Goal: Task Accomplishment & Management: Complete application form

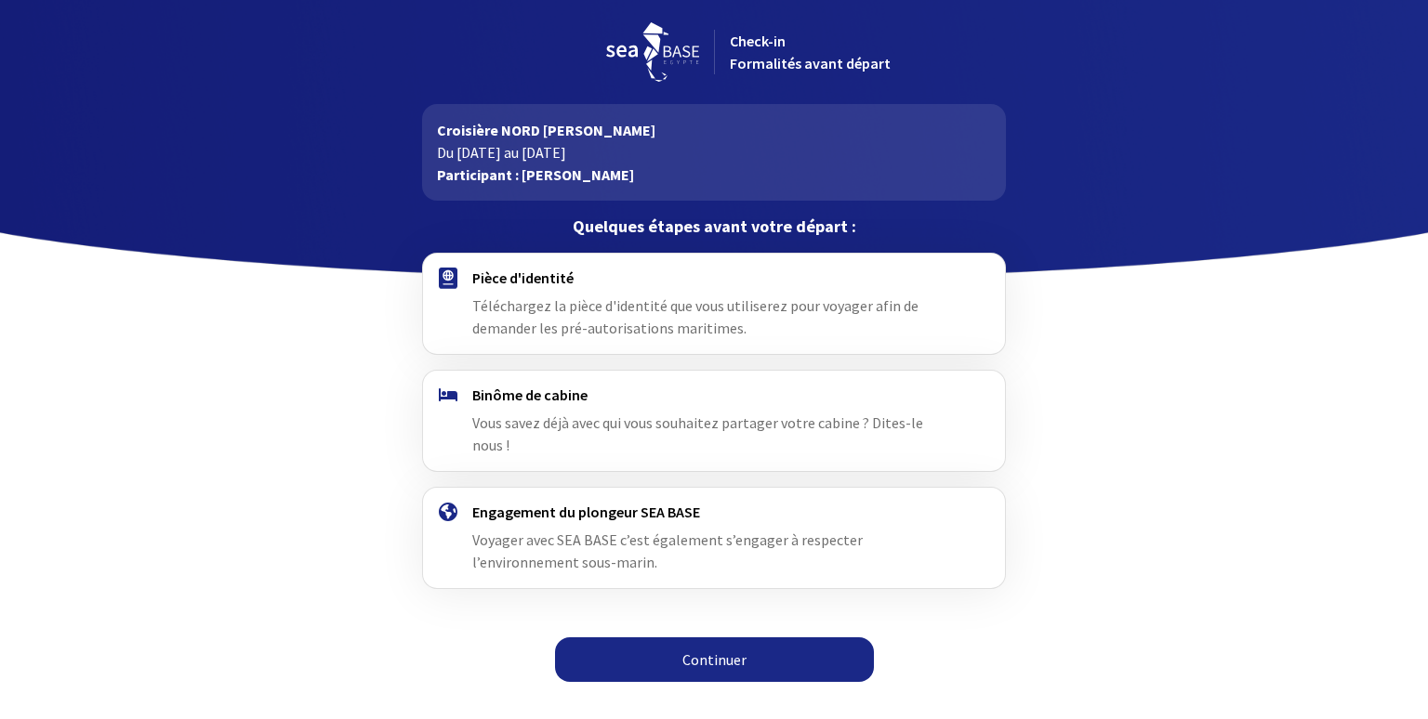
click at [704, 638] on link "Continuer" at bounding box center [714, 660] width 319 height 45
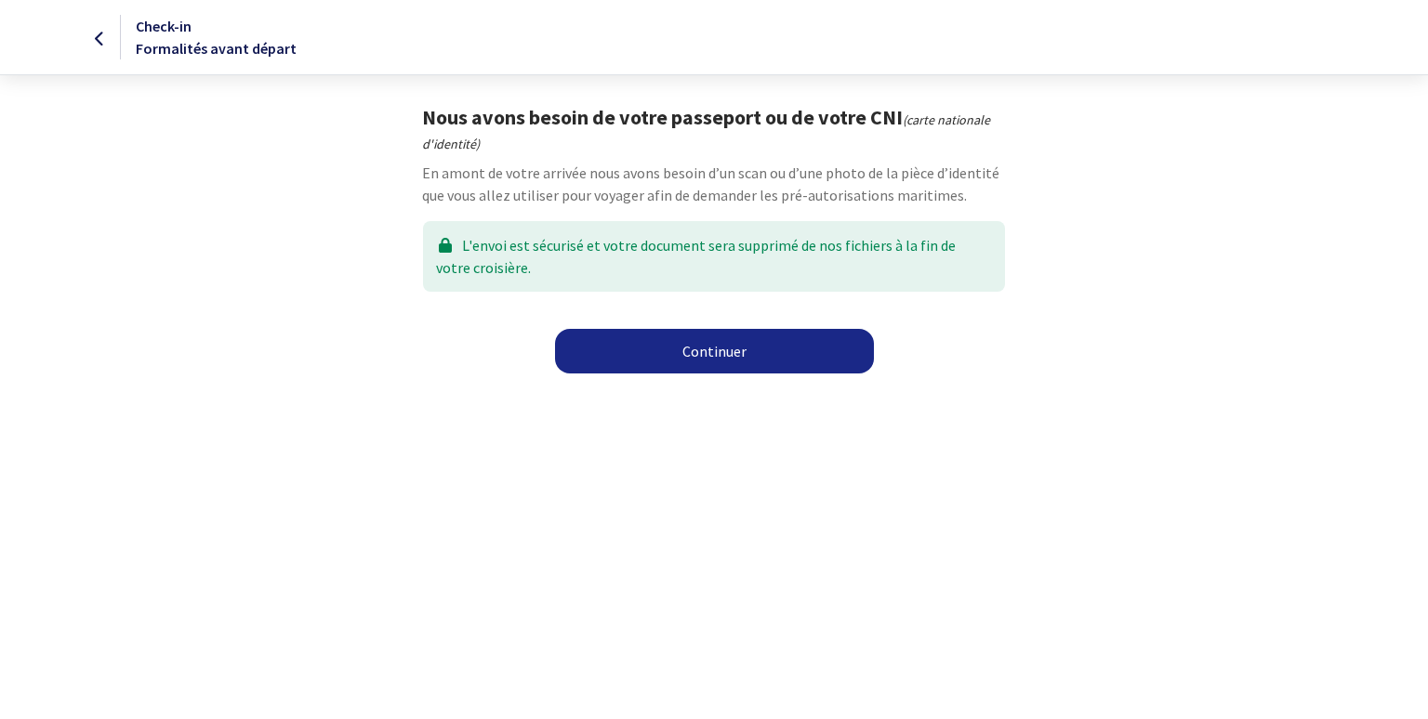
click at [704, 357] on link "Continuer" at bounding box center [714, 351] width 319 height 45
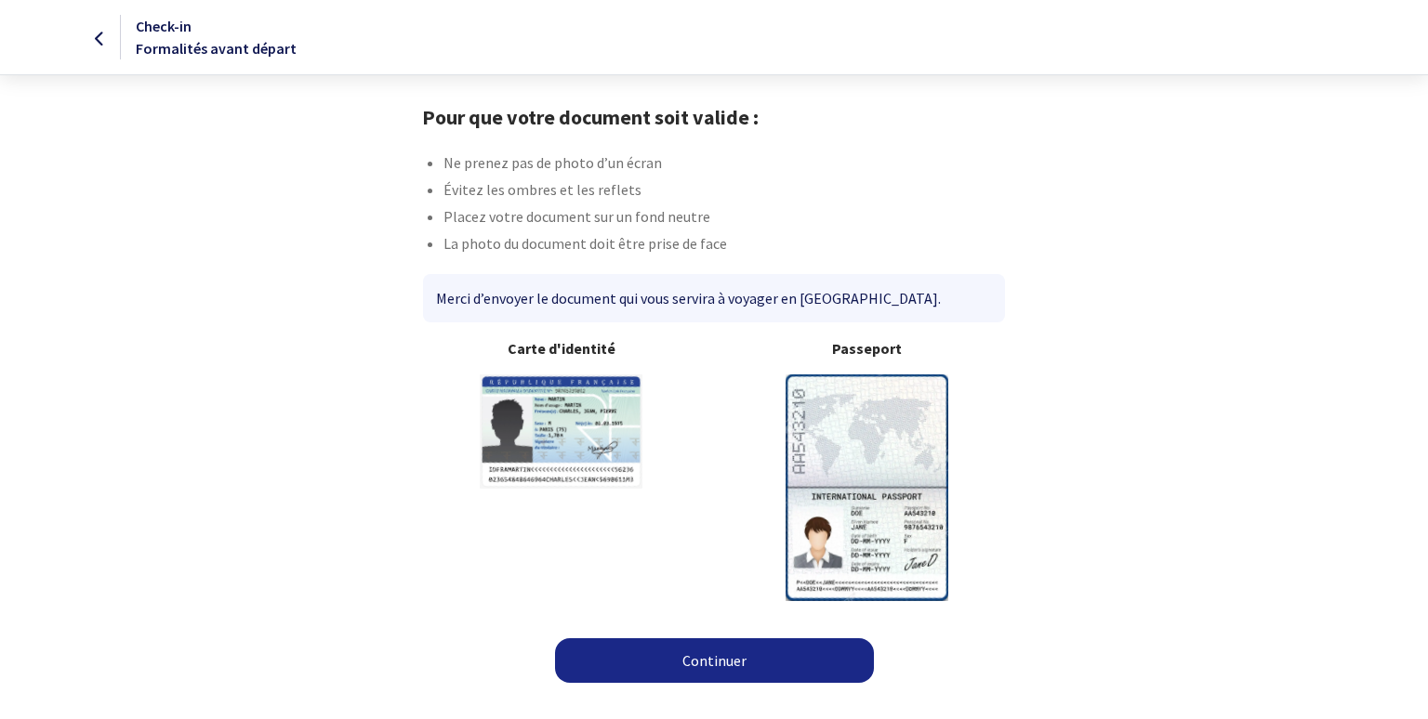
click at [881, 483] on img at bounding box center [866, 488] width 163 height 226
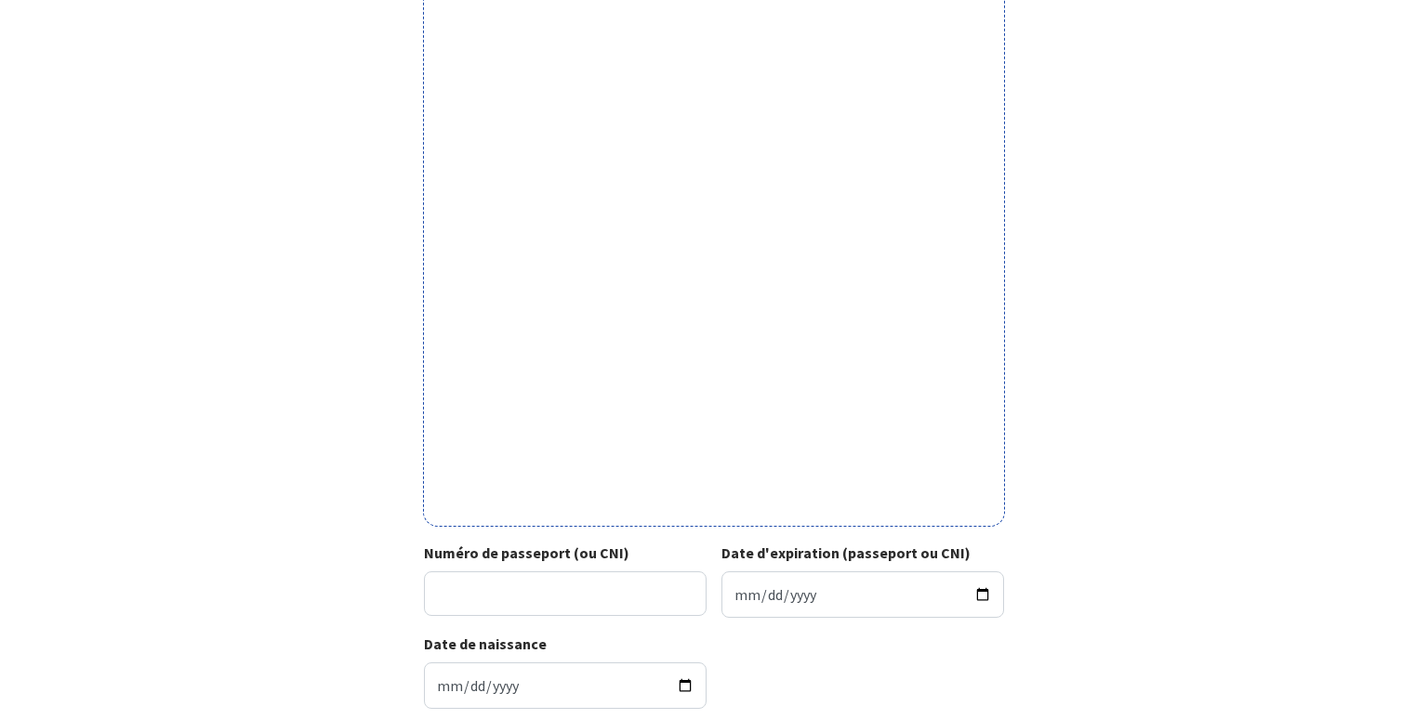
scroll to position [491, 0]
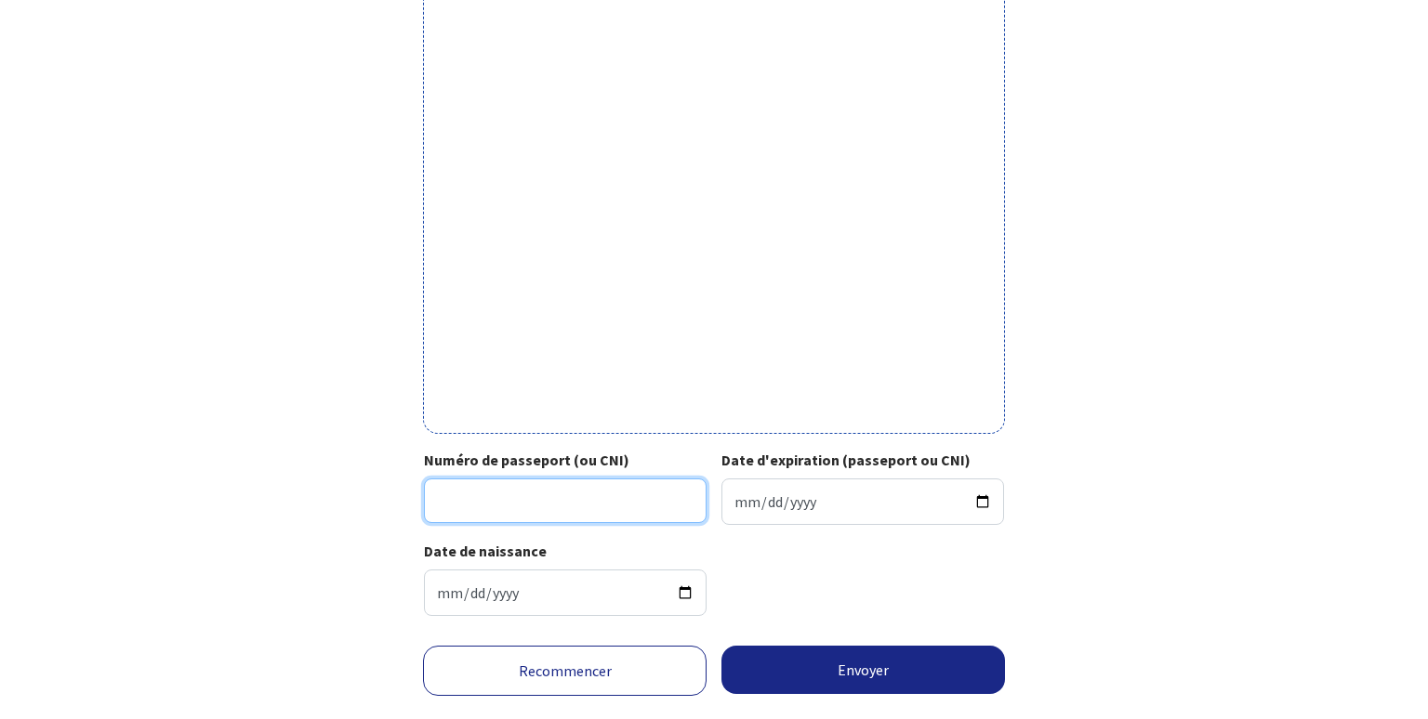
click at [604, 480] on input "Numéro de passeport (ou CNI)" at bounding box center [565, 501] width 283 height 45
type input "20AC38559"
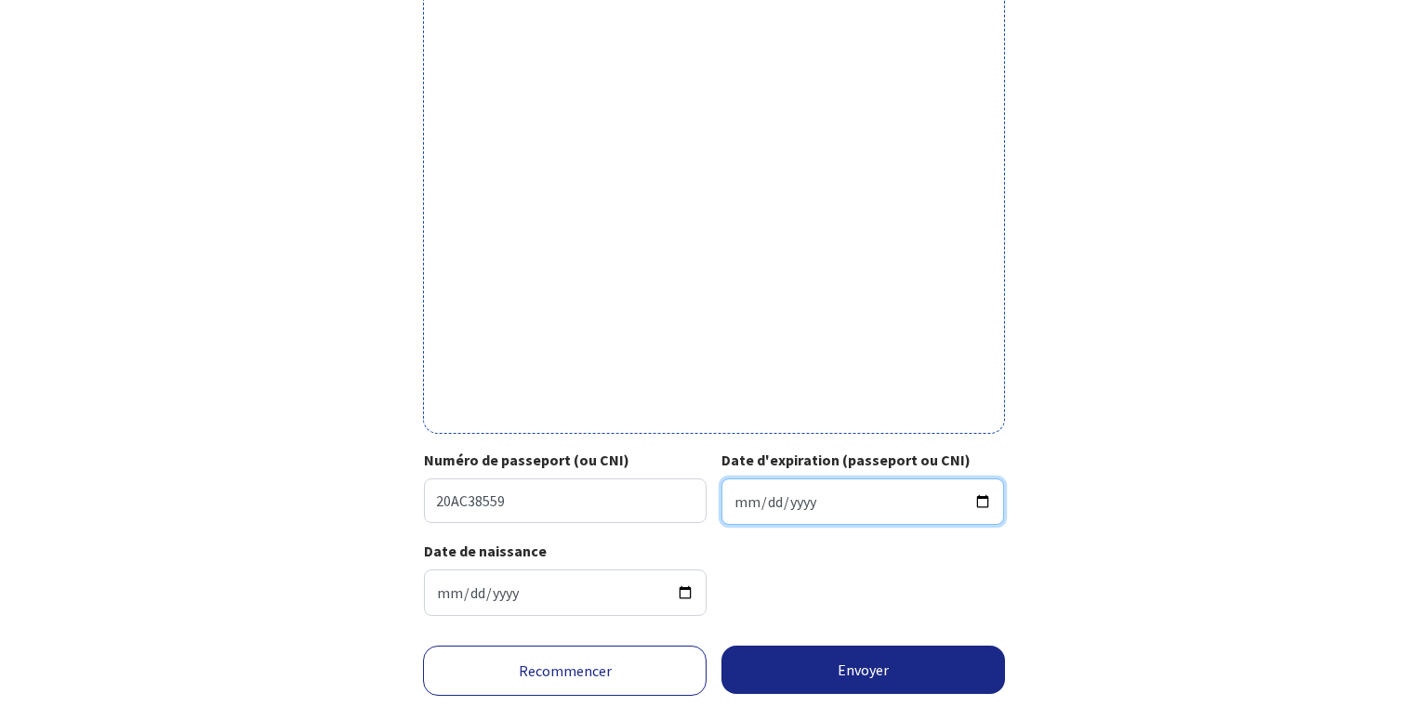
click at [759, 496] on input "Date d'expiration (passeport ou CNI)" at bounding box center [862, 502] width 283 height 46
click at [739, 503] on input "Date d'expiration (passeport ou CNI)" at bounding box center [862, 502] width 283 height 46
type input "2030-01-12"
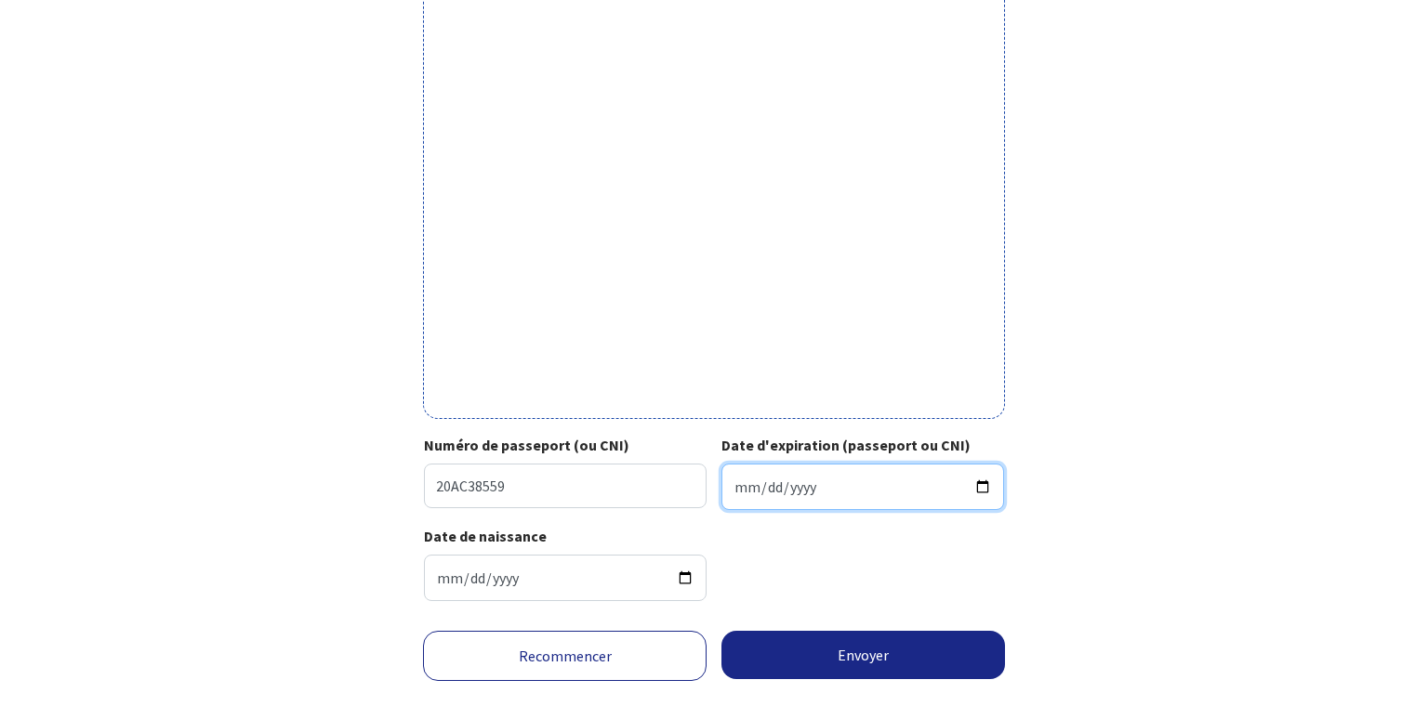
scroll to position [530, 0]
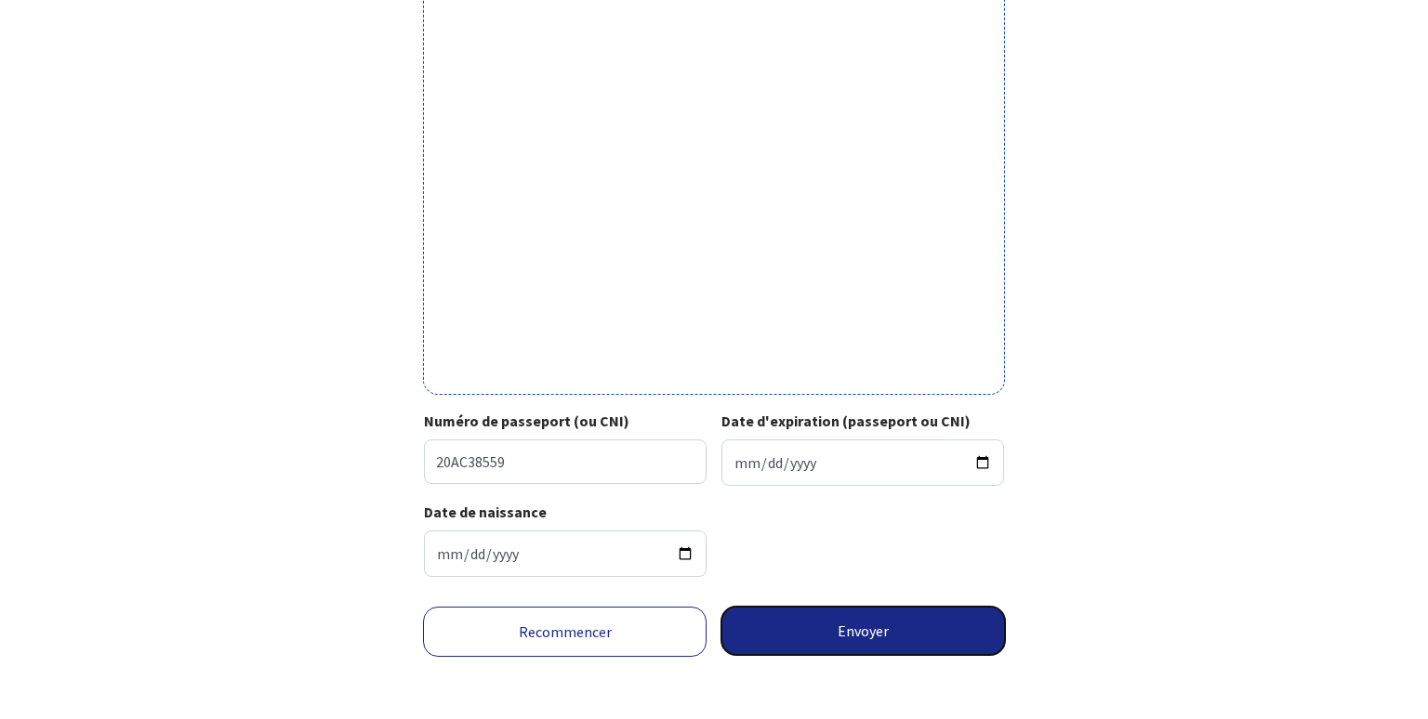
click at [878, 623] on button "Envoyer" at bounding box center [863, 631] width 284 height 48
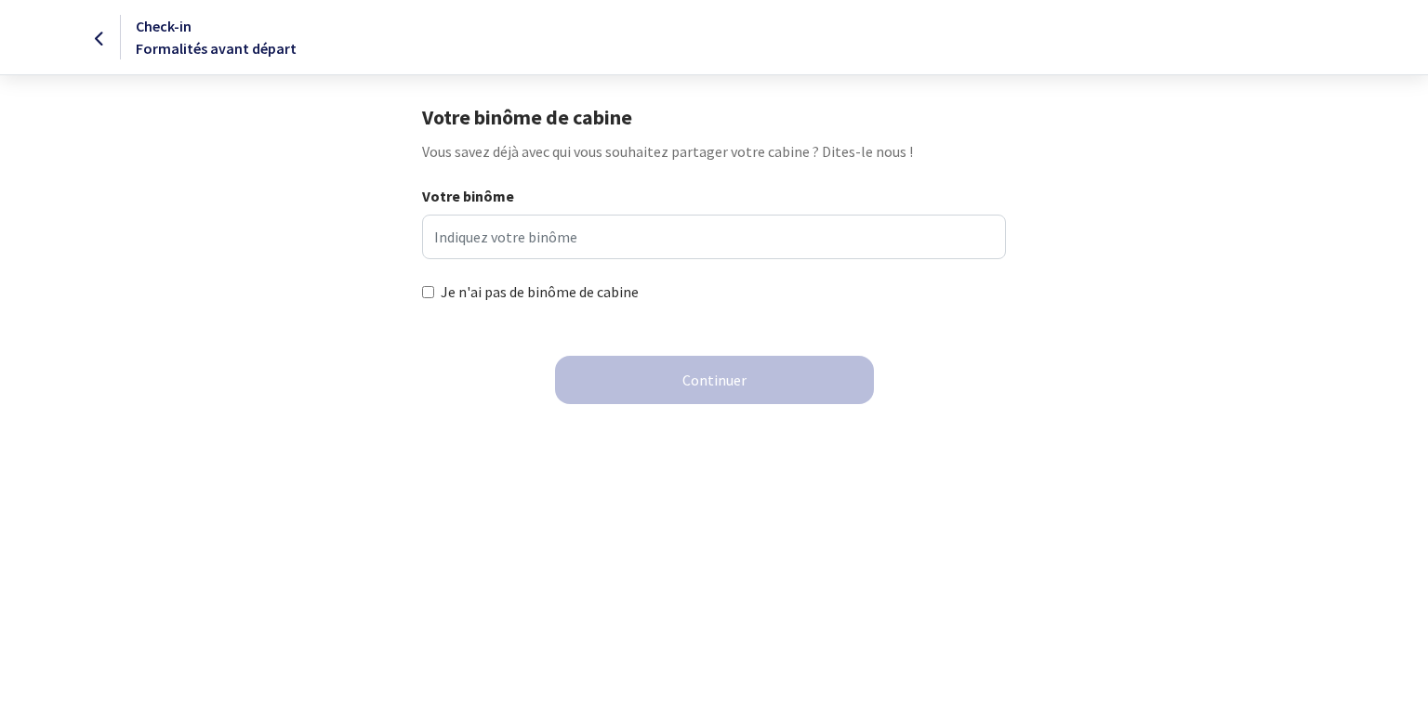
click at [424, 293] on input "Je n'ai pas de binôme de cabine" at bounding box center [428, 292] width 12 height 12
checkbox input "true"
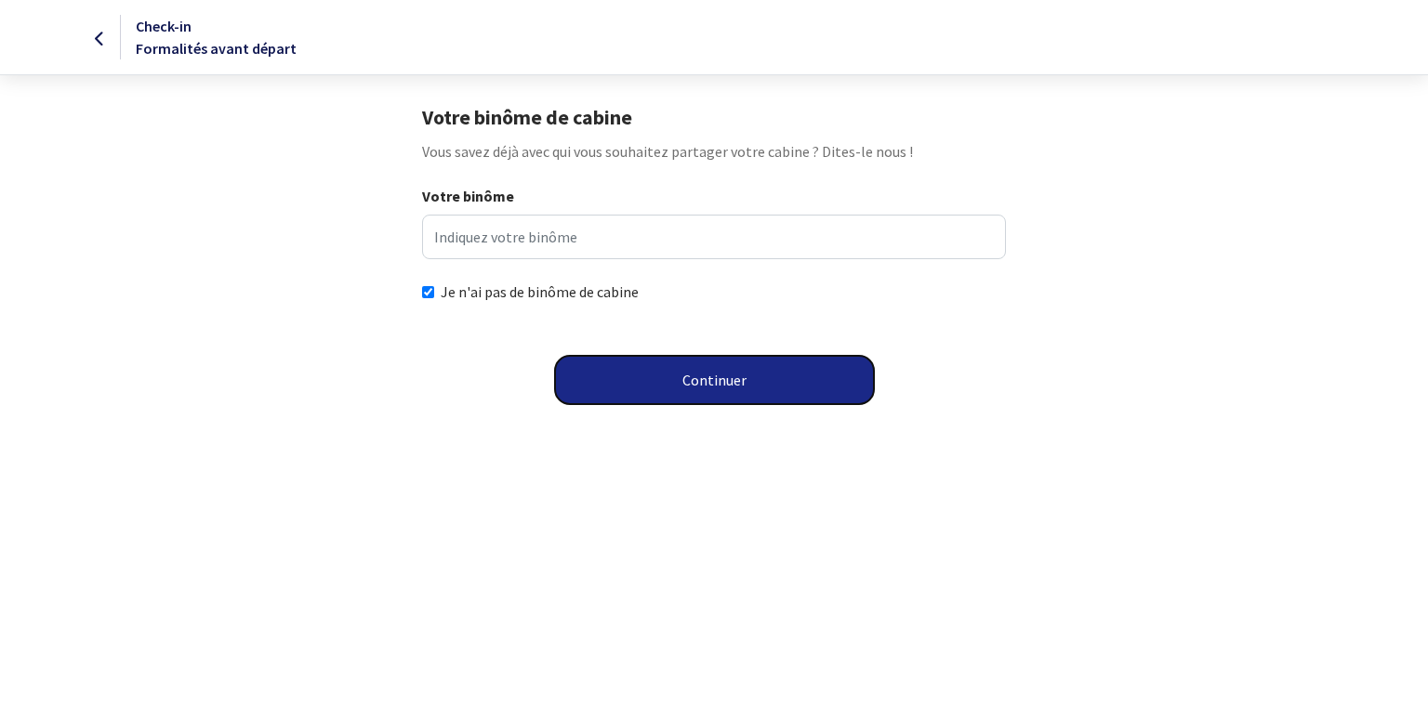
click at [665, 382] on button "Continuer" at bounding box center [714, 380] width 319 height 48
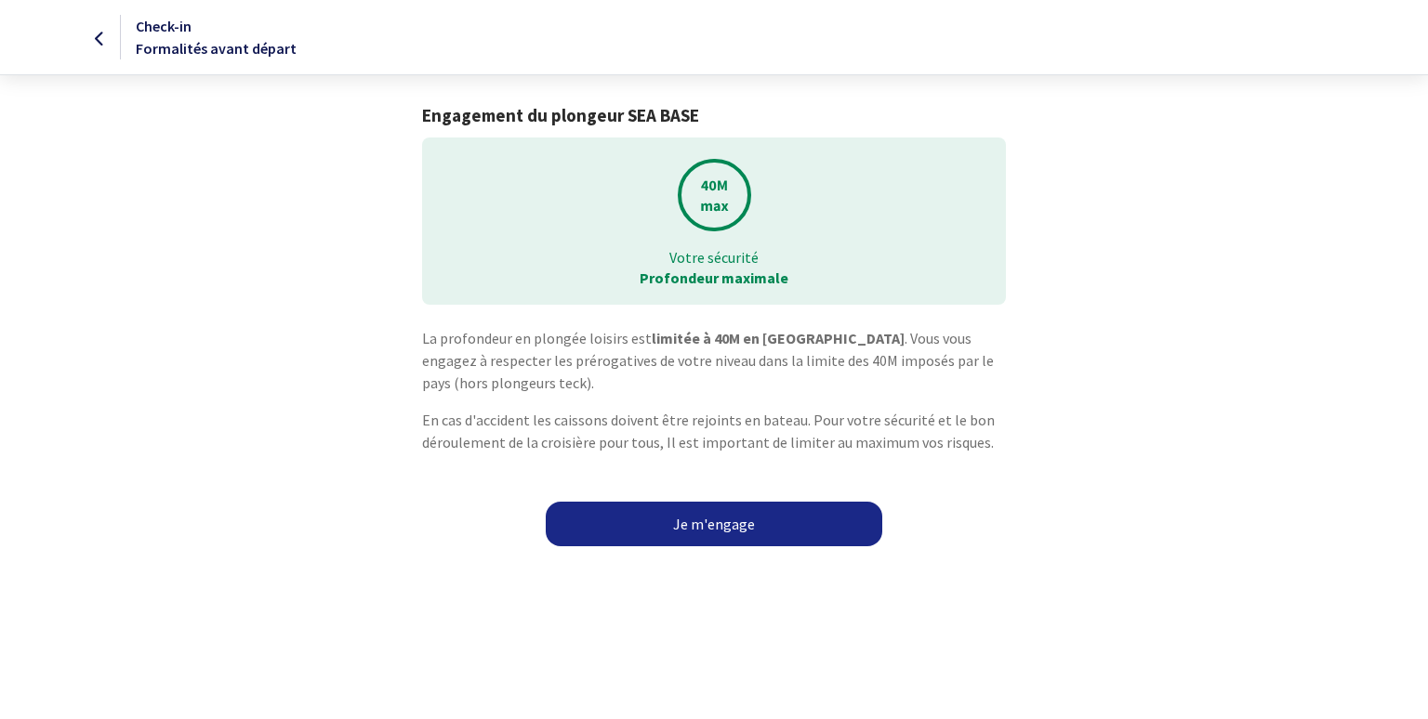
click at [686, 519] on link "Je m'engage" at bounding box center [714, 524] width 337 height 45
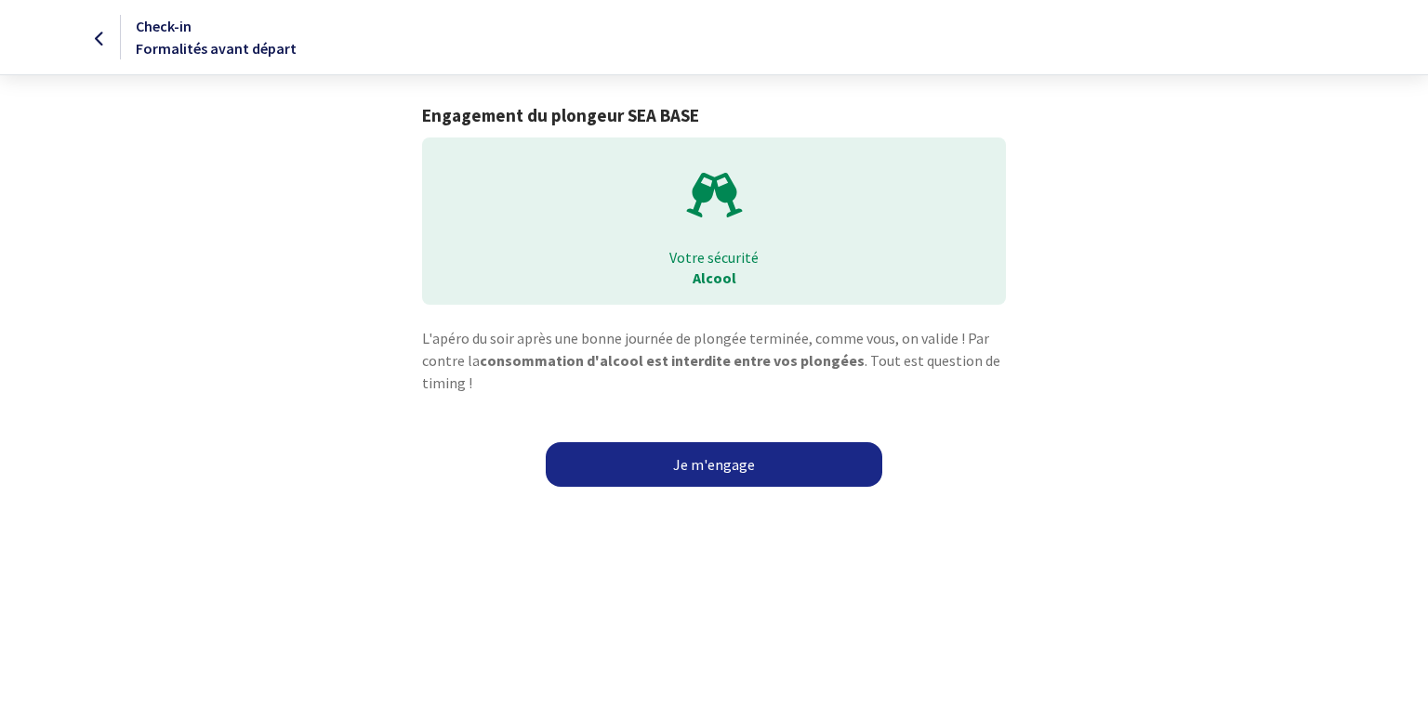
click at [704, 461] on link "Je m'engage" at bounding box center [714, 464] width 337 height 45
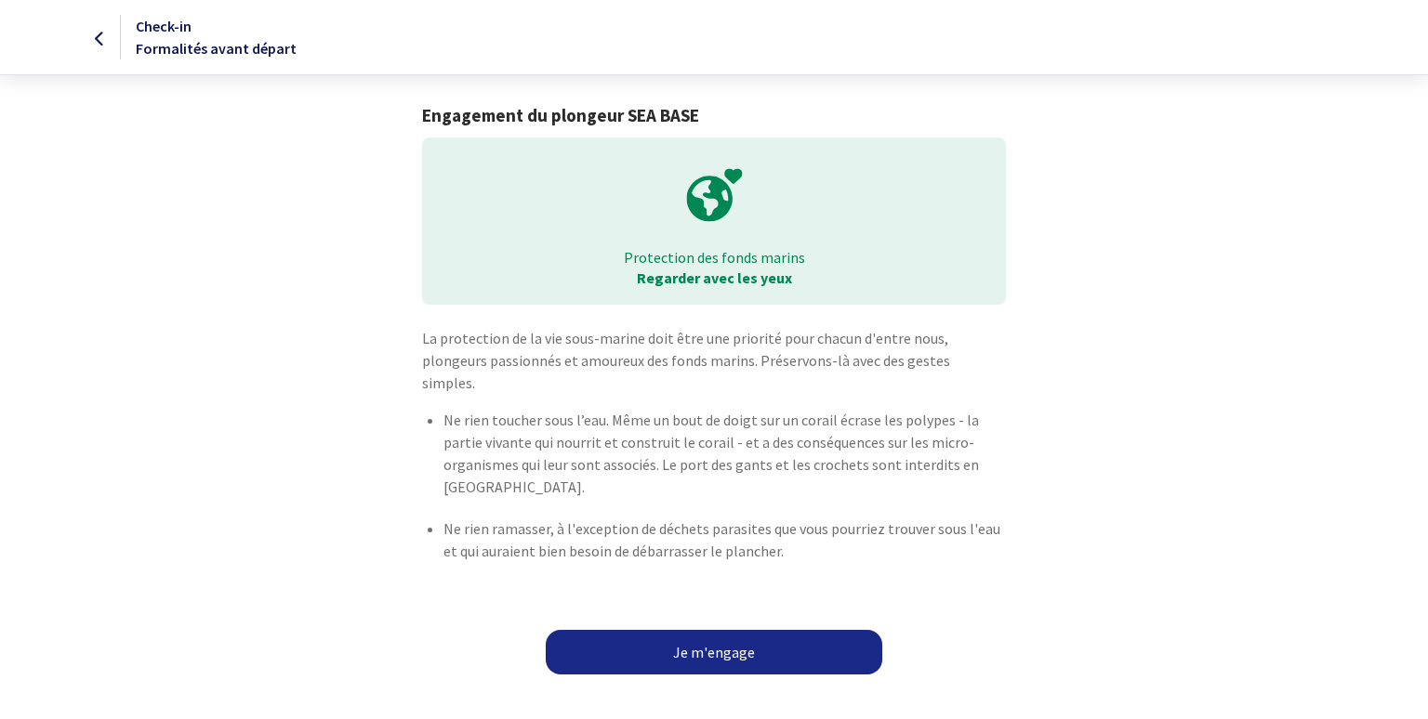
click at [723, 630] on link "Je m'engage" at bounding box center [714, 652] width 337 height 45
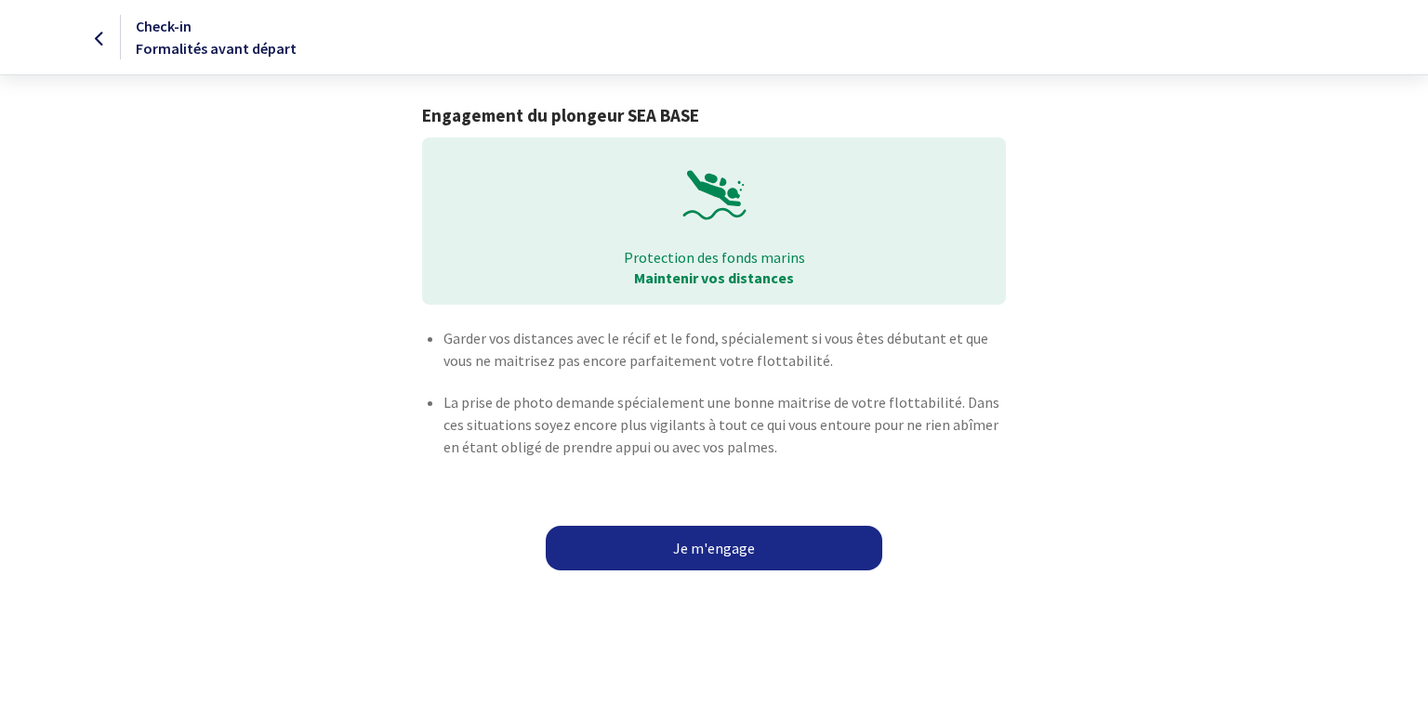
click at [728, 548] on link "Je m'engage" at bounding box center [714, 548] width 337 height 45
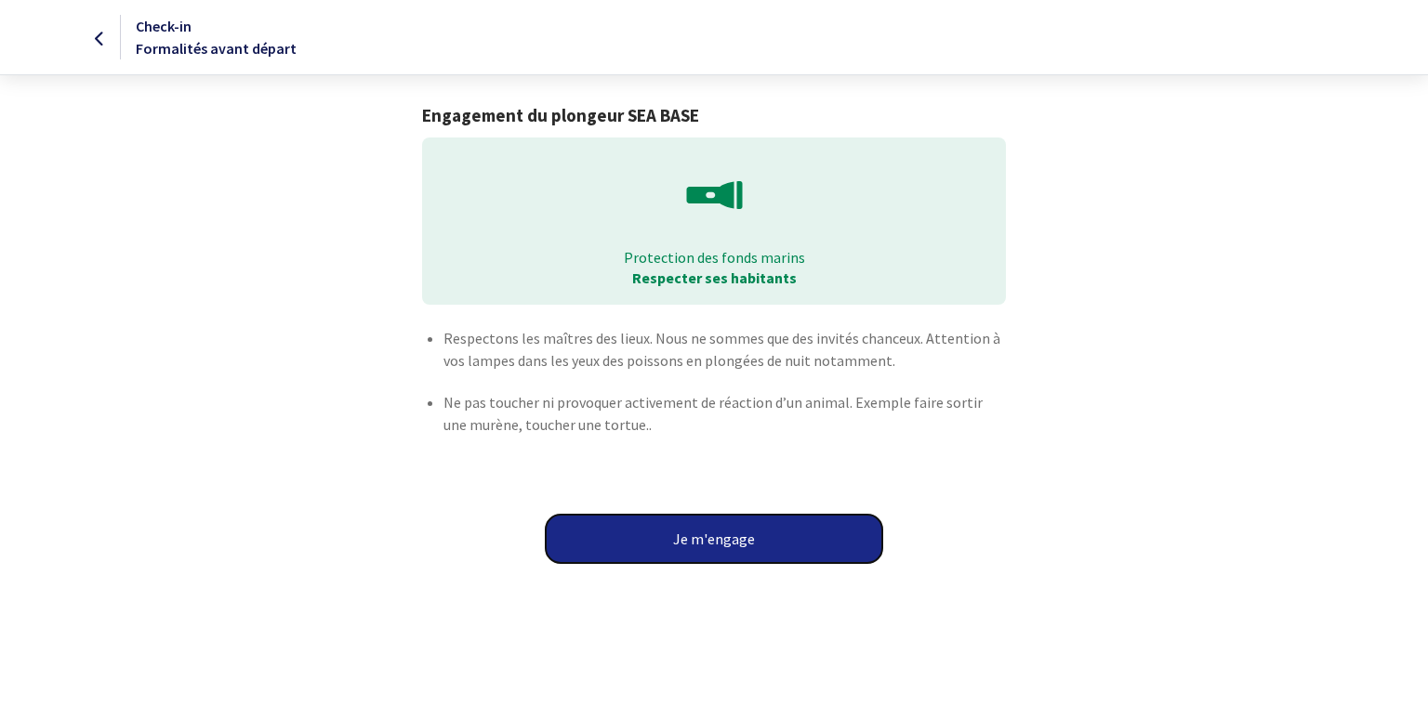
click at [728, 548] on button "Je m'engage" at bounding box center [714, 539] width 337 height 48
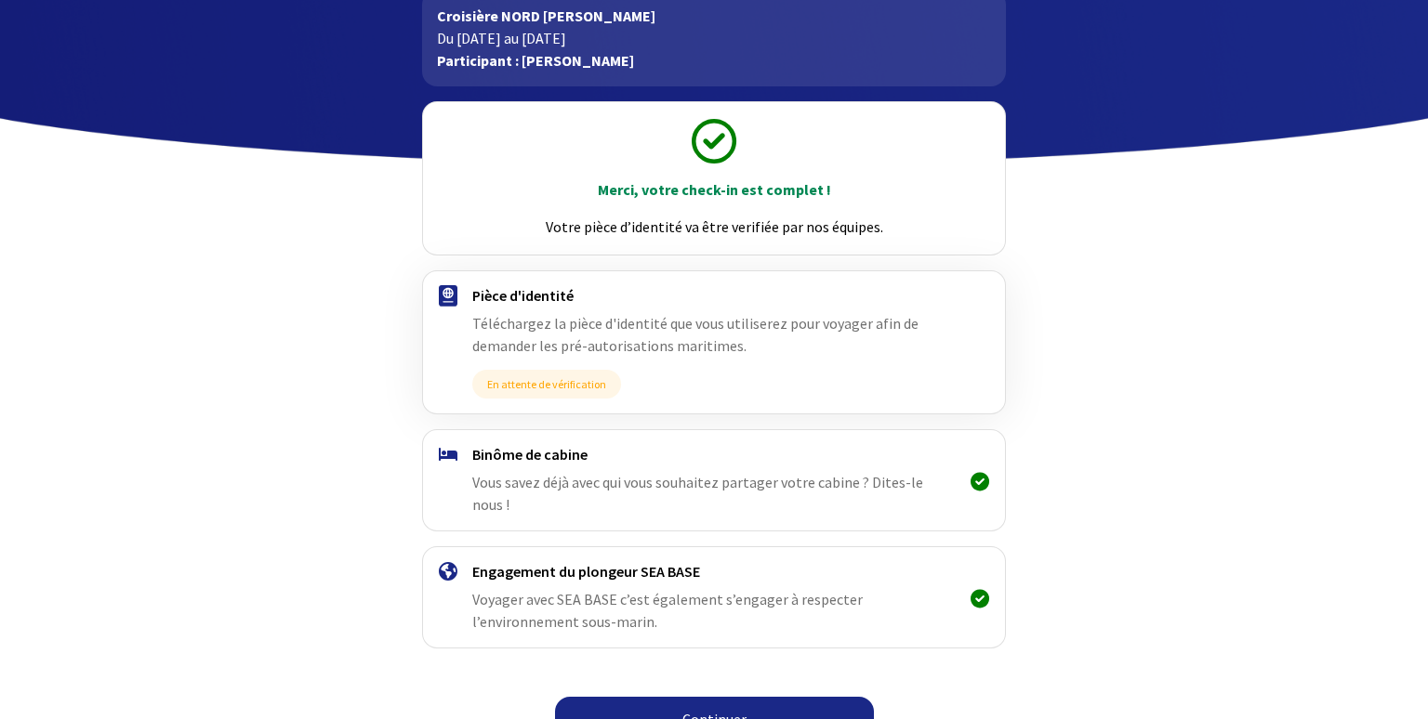
scroll to position [124, 0]
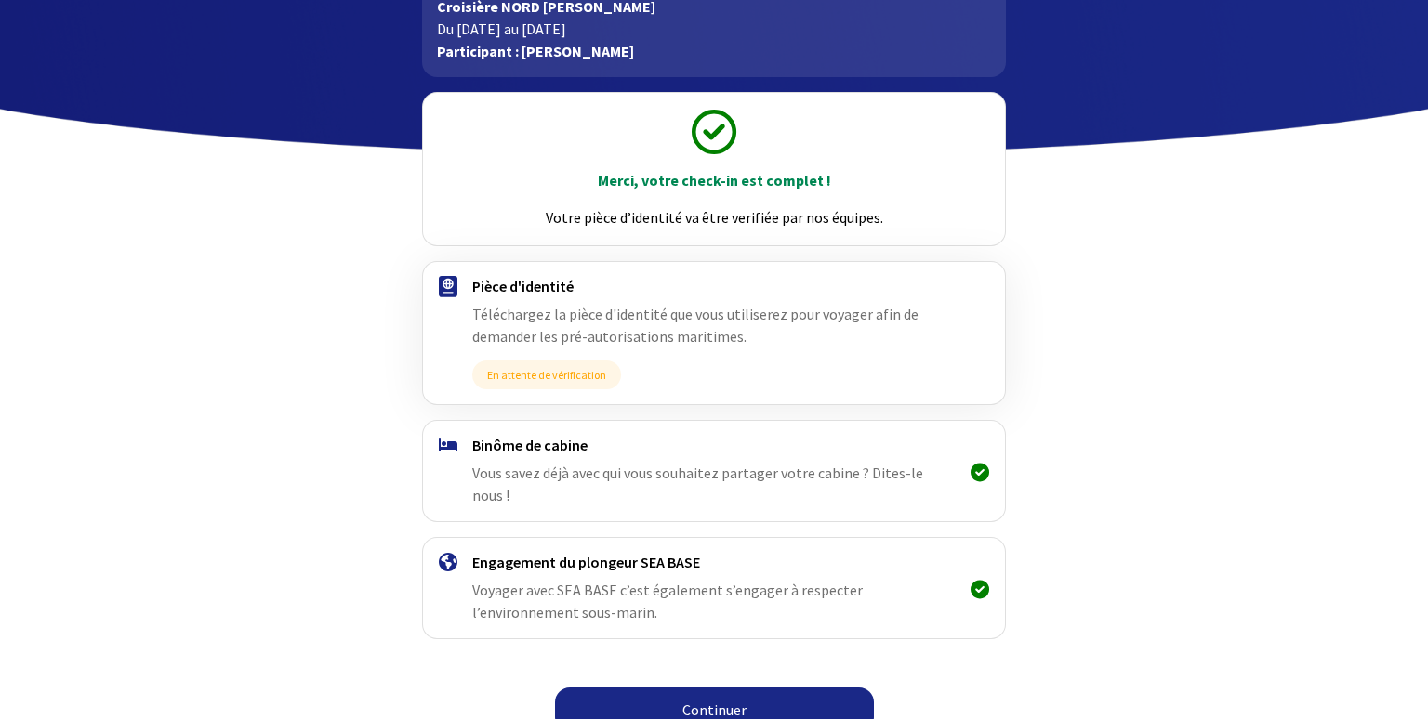
click at [711, 688] on link "Continuer" at bounding box center [714, 710] width 319 height 45
